Goal: Transaction & Acquisition: Purchase product/service

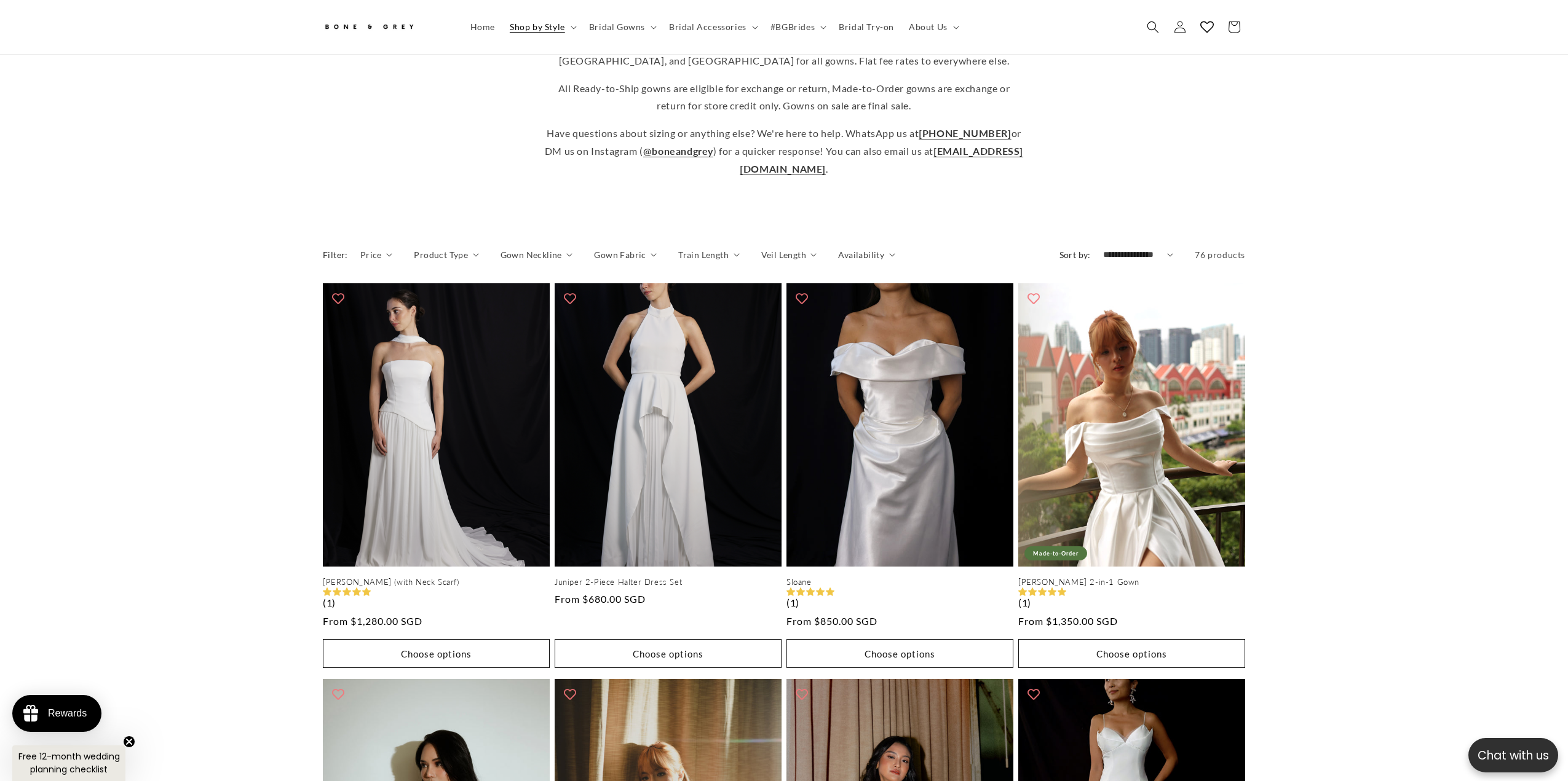
scroll to position [424, 0]
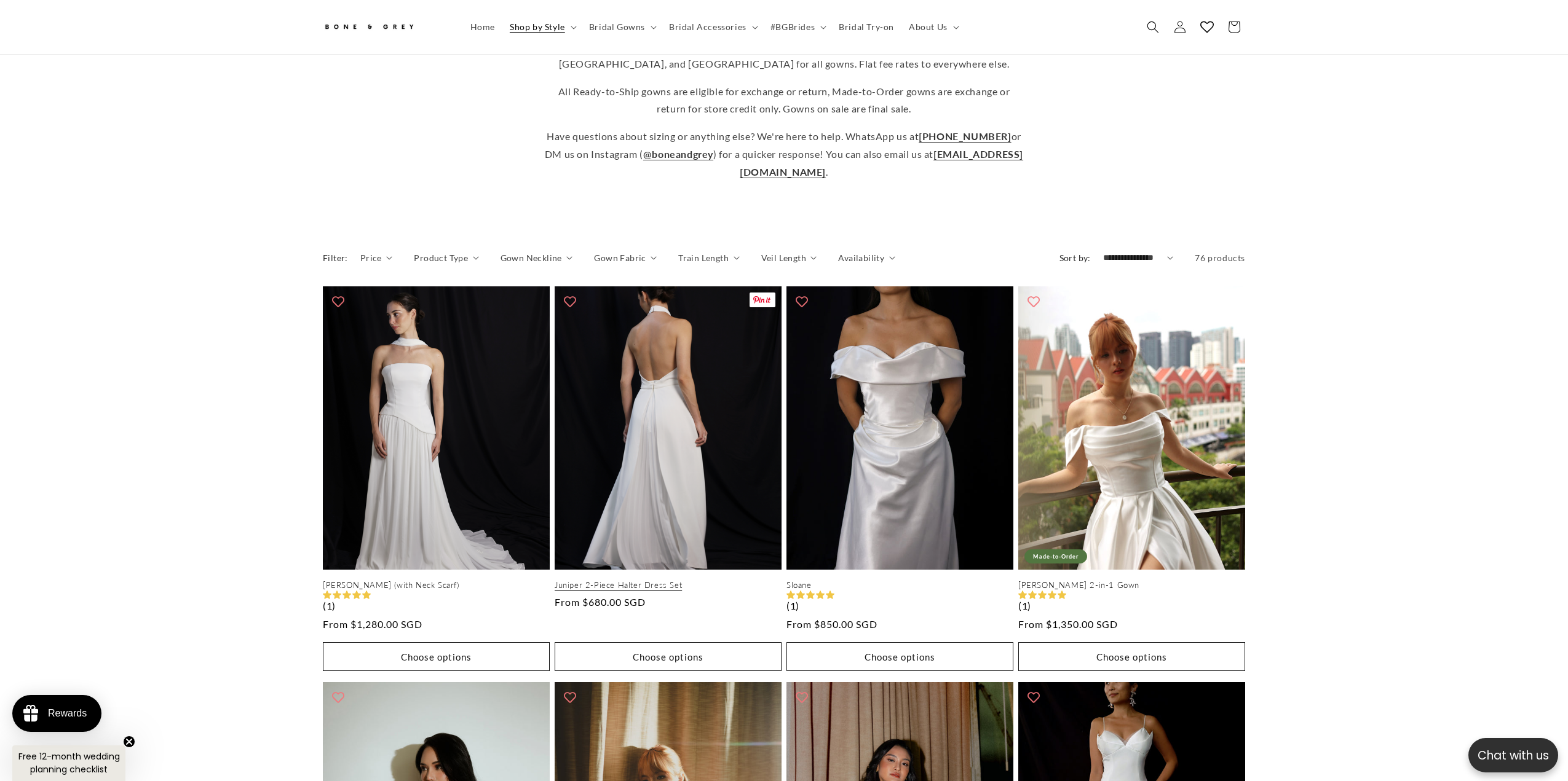
click at [632, 581] on link "Juniper 2-Piece Halter Dress Set" at bounding box center [668, 585] width 227 height 10
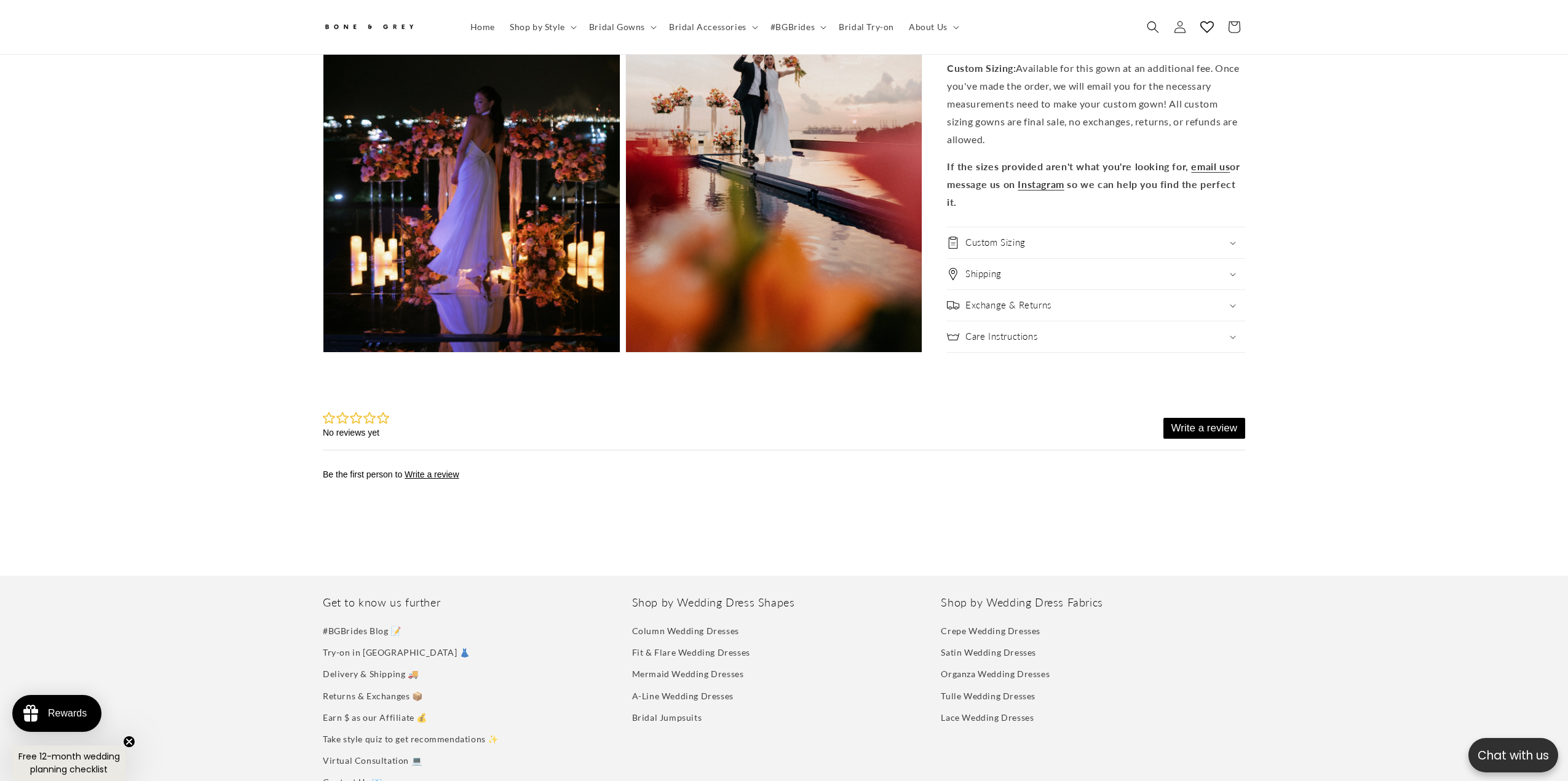
scroll to position [3374, 0]
